Goal: Transaction & Acquisition: Download file/media

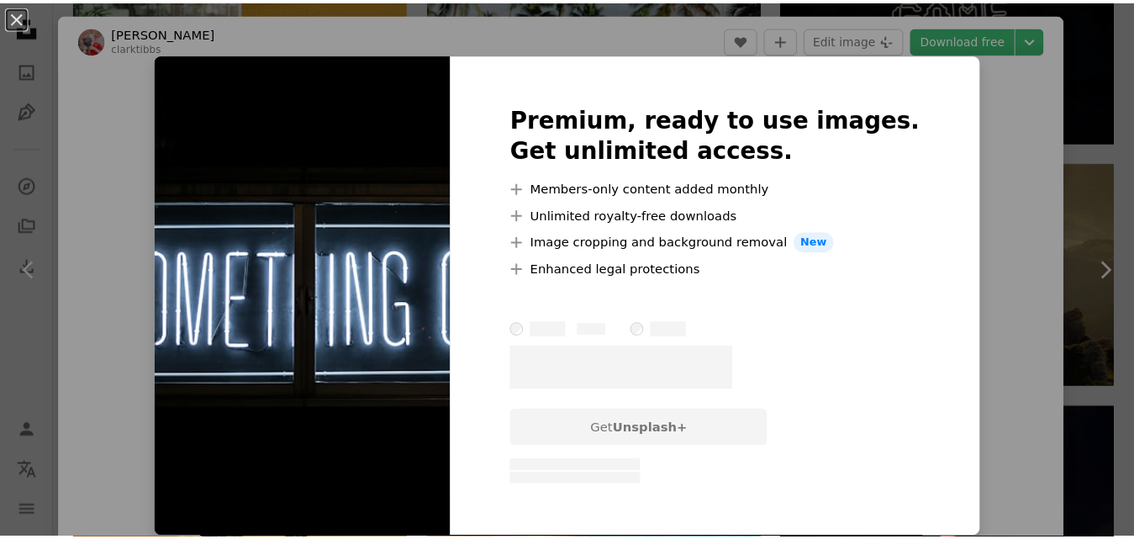
scroll to position [773, 0]
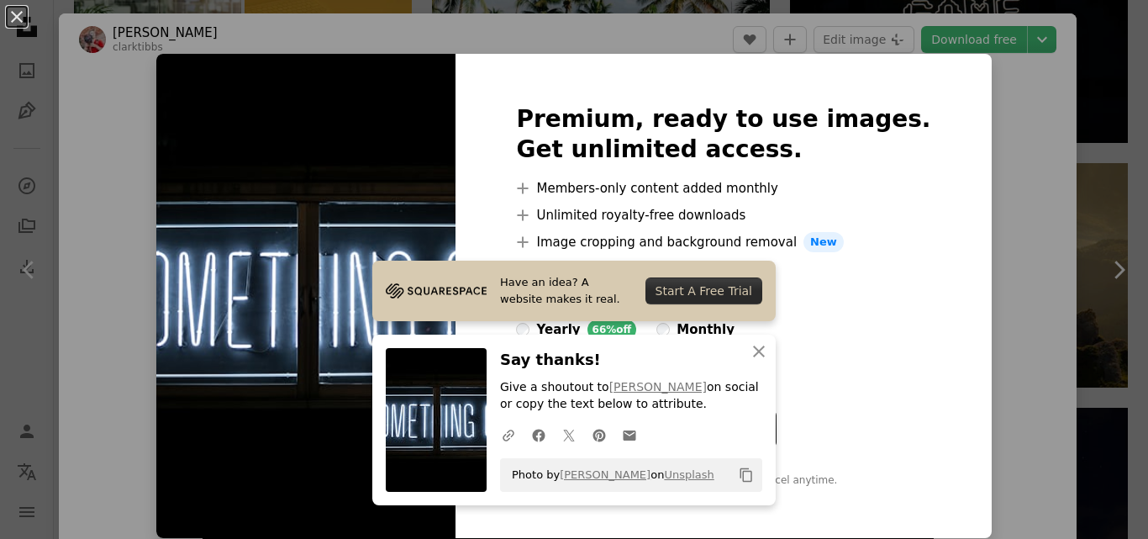
click at [430, 181] on img at bounding box center [305, 296] width 299 height 484
click at [751, 352] on icon "An X shape" at bounding box center [759, 351] width 20 height 20
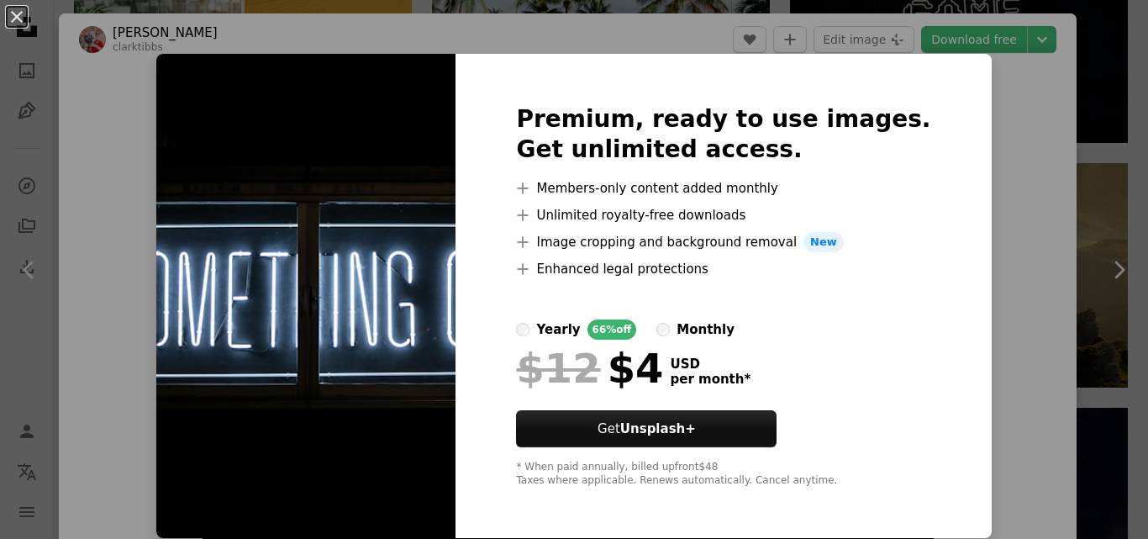
click at [271, 240] on img at bounding box center [305, 296] width 299 height 484
click at [904, 0] on div "An X shape Premium, ready to use images. Get unlimited access. A plus sign Memb…" at bounding box center [574, 269] width 1148 height 539
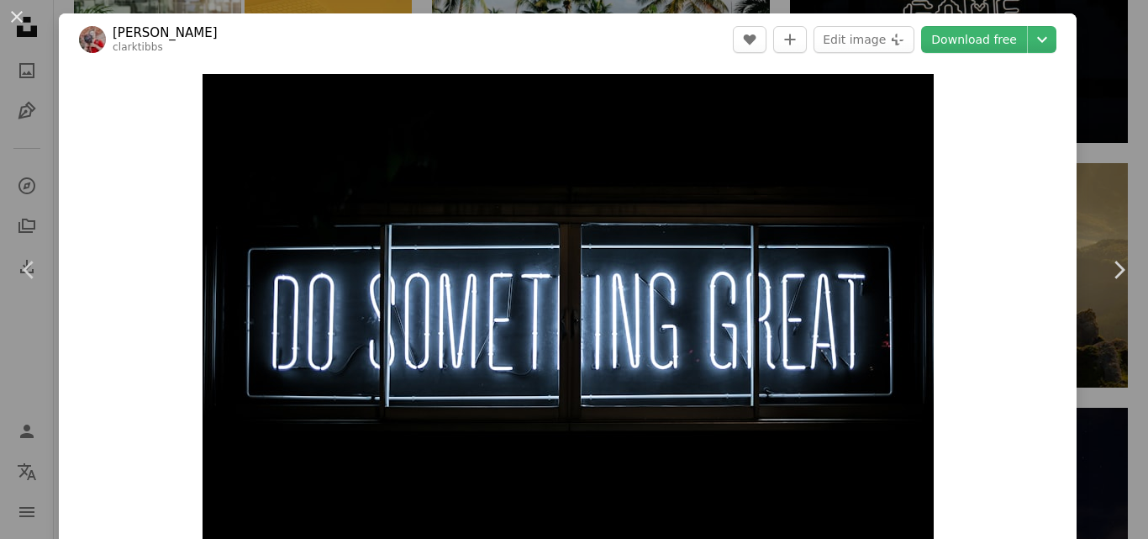
click at [1116, 37] on div "An X shape Chevron left Chevron right [PERSON_NAME] clarktibbs A heart A plus s…" at bounding box center [574, 269] width 1148 height 539
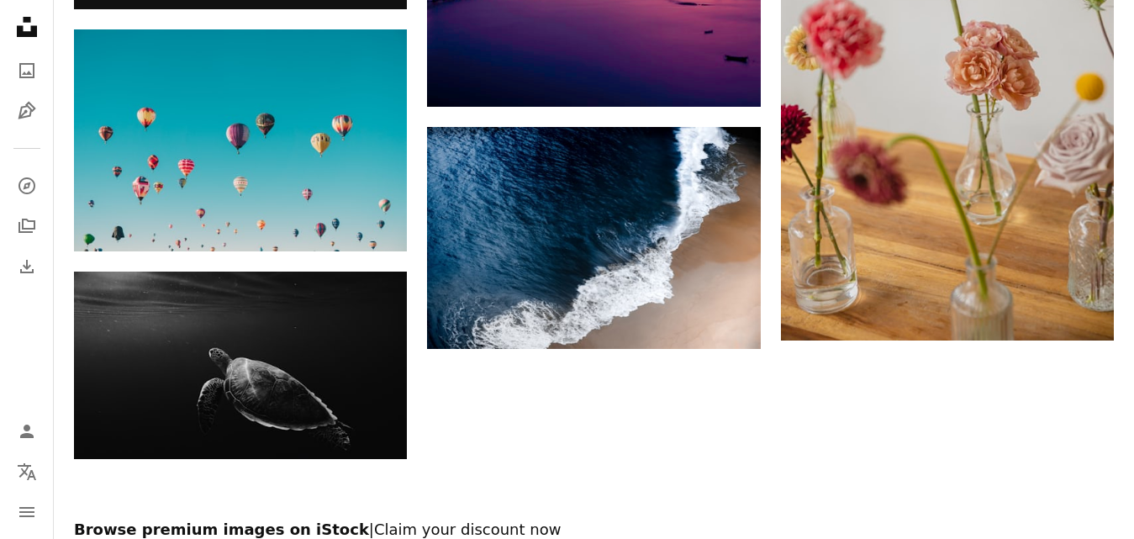
scroll to position [1816, 0]
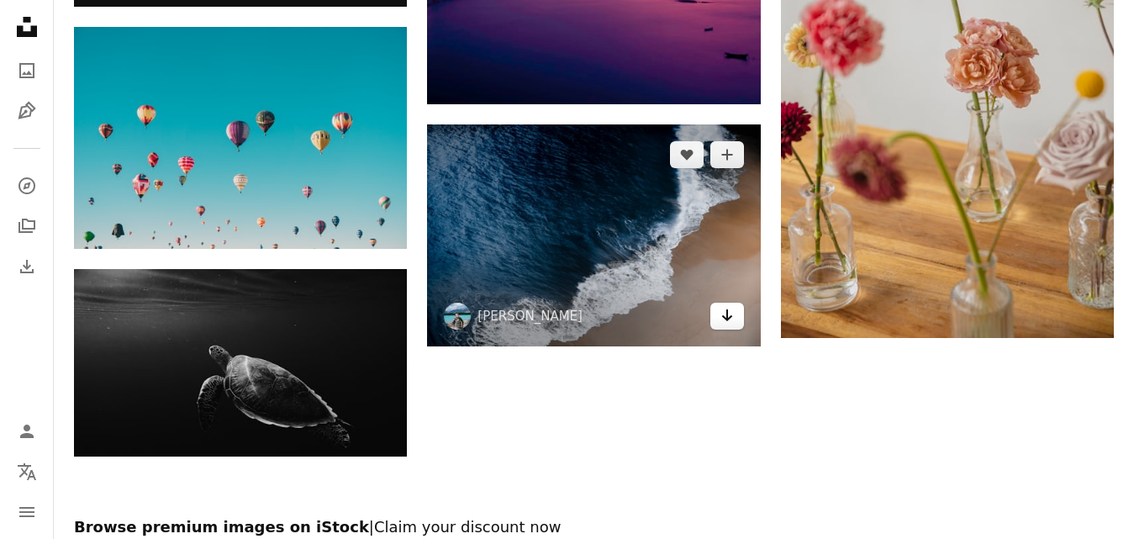
click at [730, 320] on icon "Arrow pointing down" at bounding box center [726, 315] width 13 height 20
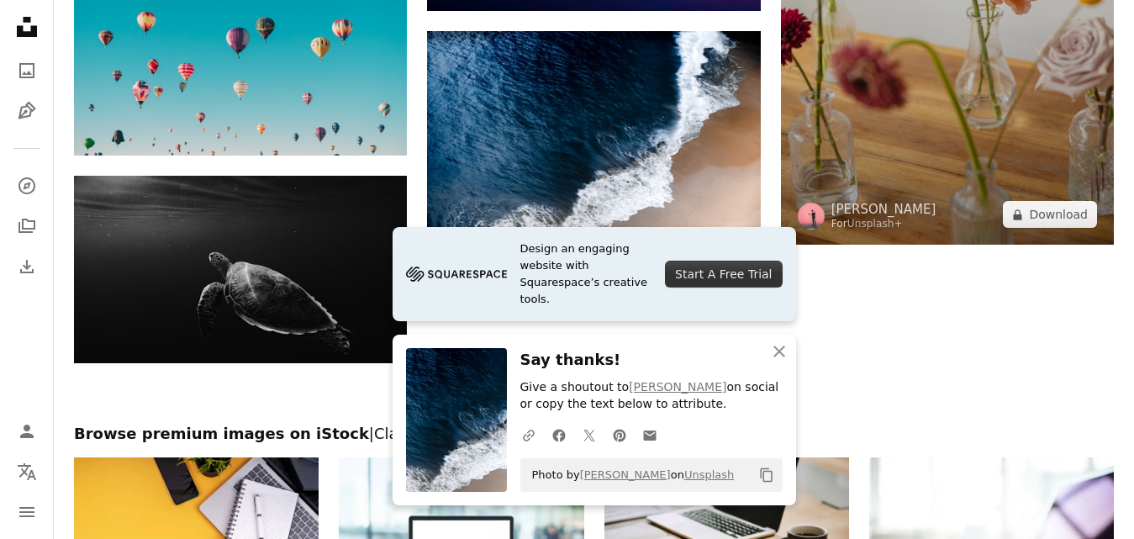
scroll to position [1950, 0]
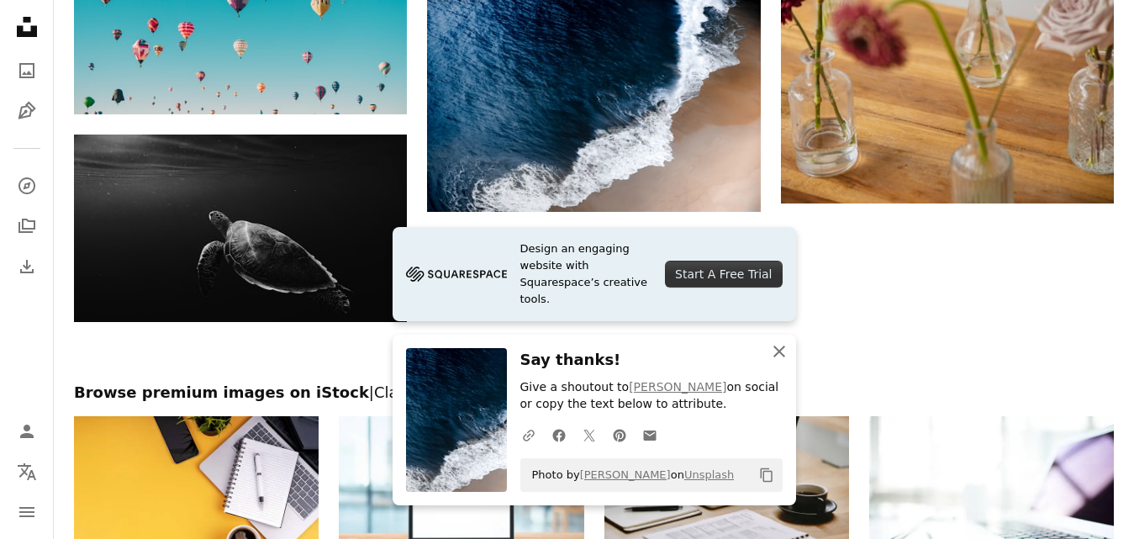
click at [771, 356] on icon "An X shape" at bounding box center [779, 351] width 20 height 20
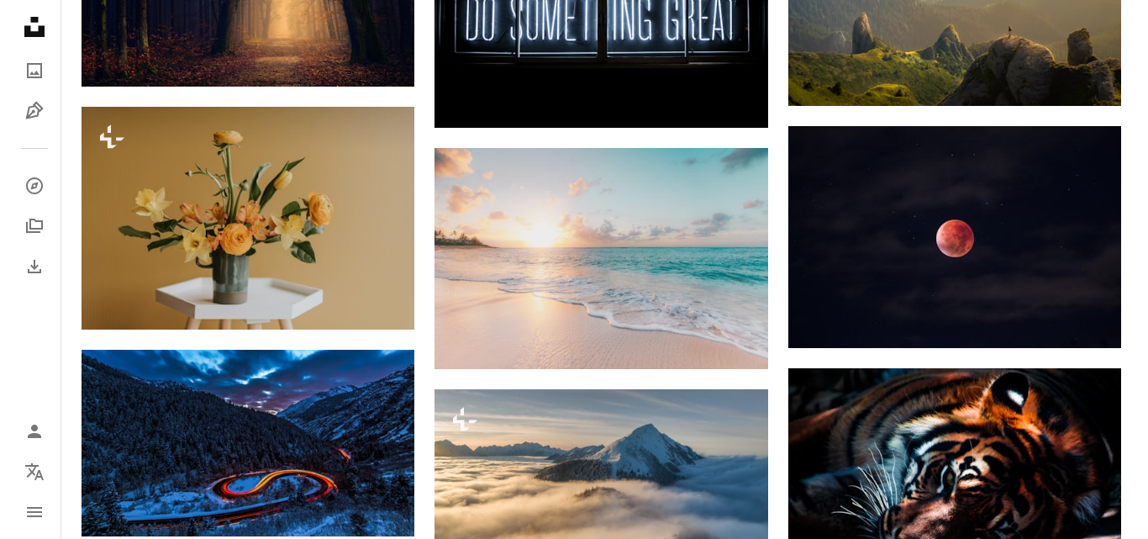
scroll to position [1042, 0]
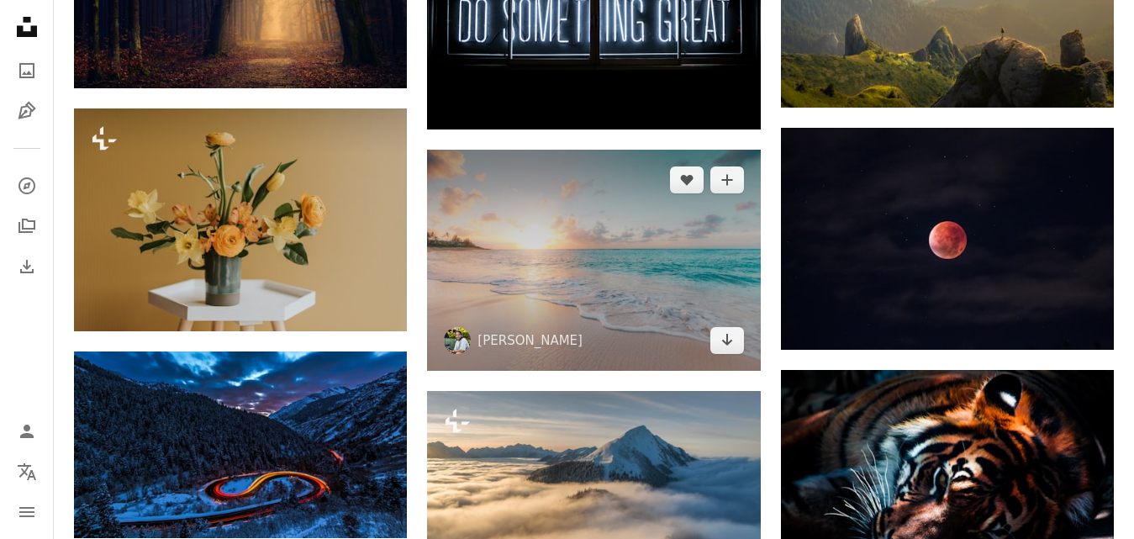
click at [615, 328] on img at bounding box center [593, 260] width 333 height 221
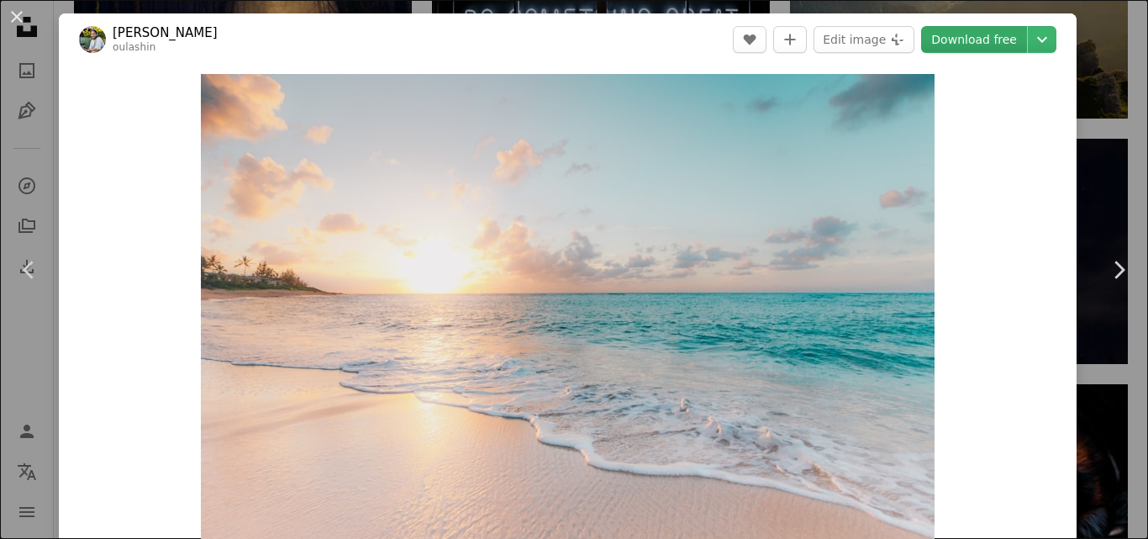
click at [1008, 36] on link "Download free" at bounding box center [974, 39] width 106 height 27
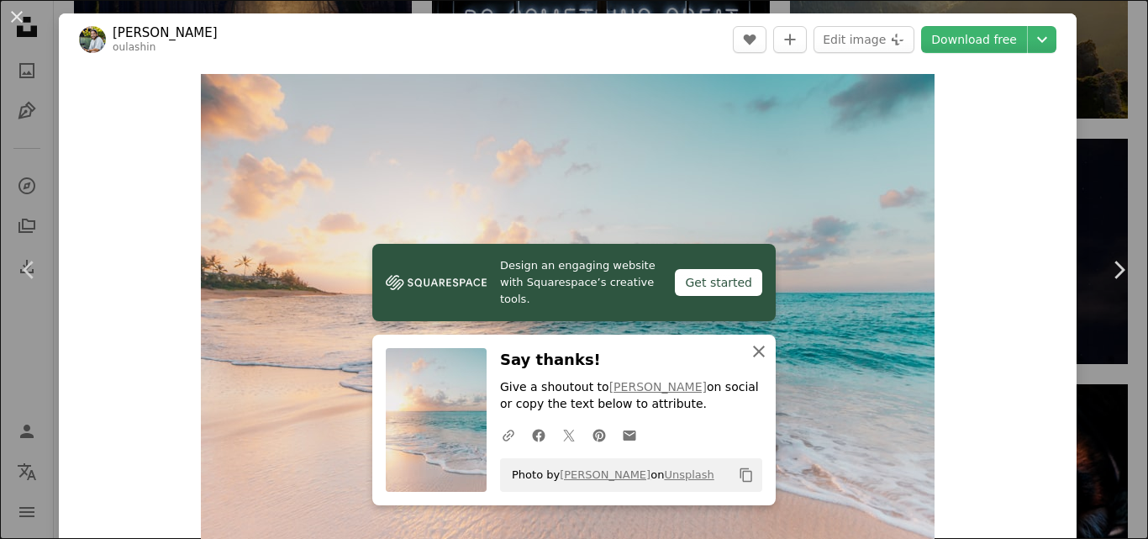
click at [751, 355] on icon "An X shape" at bounding box center [759, 351] width 20 height 20
